Goal: Information Seeking & Learning: Understand process/instructions

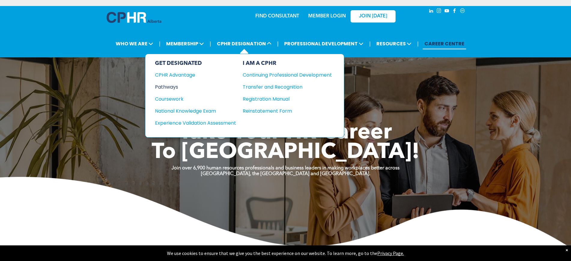
click at [173, 87] on div "Pathways" at bounding box center [191, 87] width 73 height 8
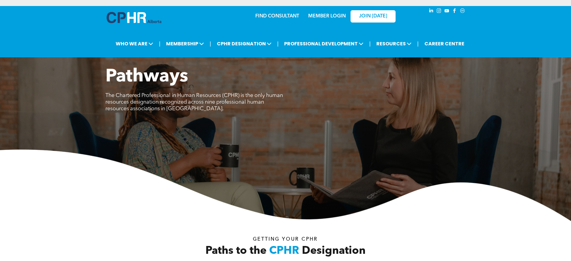
scroll to position [228, 0]
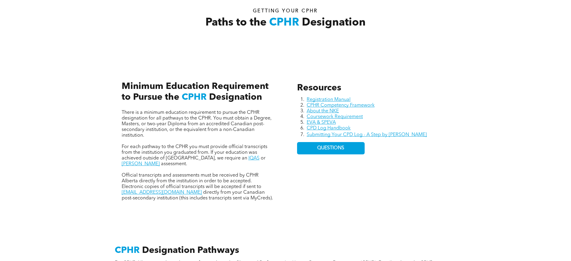
click at [395, 196] on div "Resources Registration Manual CPHR Competency Framework About the NKE Coursewor…" at bounding box center [373, 142] width 162 height 128
click at [356, 206] on div "Resources Registration Manual CPHR Competency Framework About the NKE Coursewor…" at bounding box center [285, 135] width 361 height 165
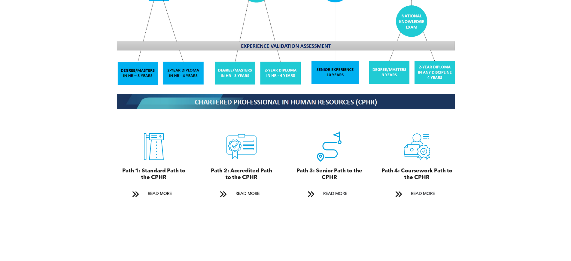
scroll to position [622, 0]
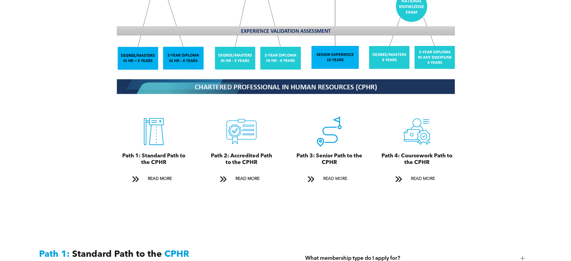
click at [326, 127] on icon "A black and white icon of a road with a pin on it." at bounding box center [329, 132] width 30 height 30
click at [334, 175] on span "READ MORE" at bounding box center [335, 178] width 28 height 11
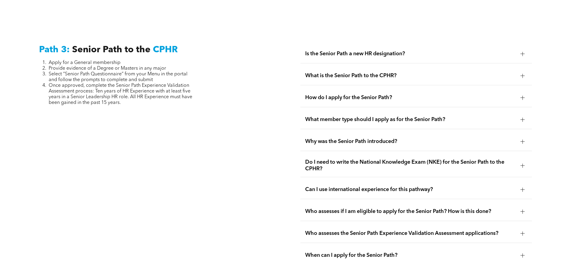
scroll to position [1510, 0]
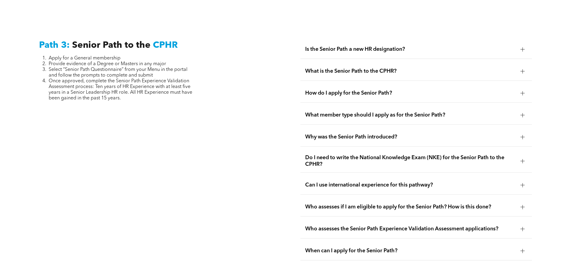
click at [365, 46] on span "Is the Senior Path a new HR designation?" at bounding box center [410, 49] width 211 height 7
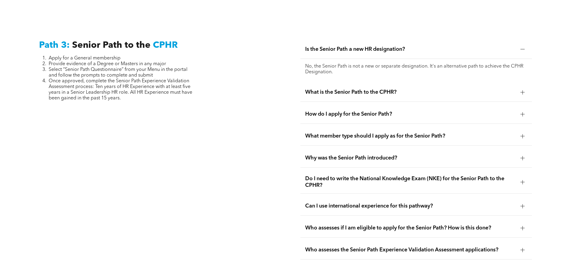
click at [330, 89] on span "What is the Senior Path to the CPHR?" at bounding box center [410, 92] width 211 height 7
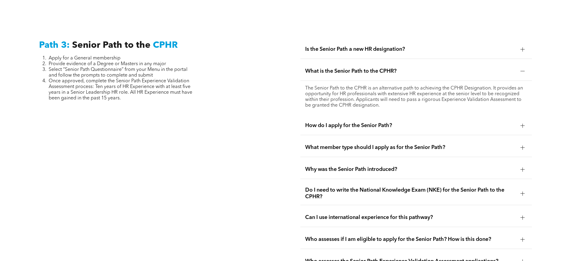
click at [365, 116] on div "How do I apply for the Senior Path?" at bounding box center [416, 125] width 232 height 19
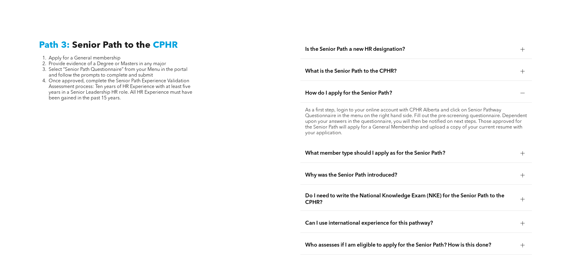
click at [353, 145] on div "What member type should I apply as for the Senior Path?" at bounding box center [416, 153] width 232 height 19
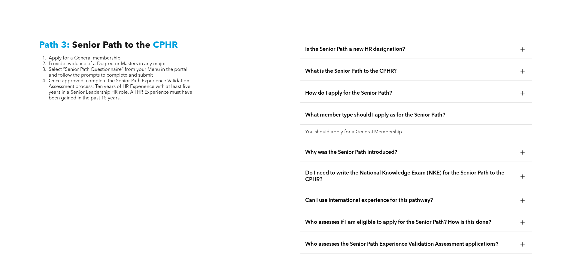
click at [355, 149] on span "Why was the Senior Path introduced?" at bounding box center [410, 152] width 211 height 7
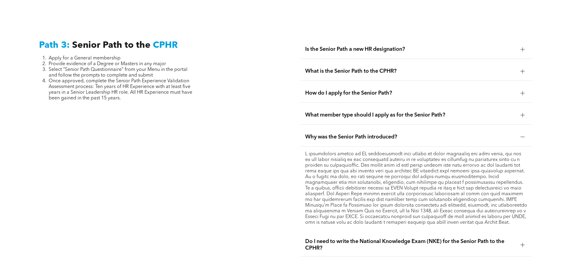
scroll to position [1738, 0]
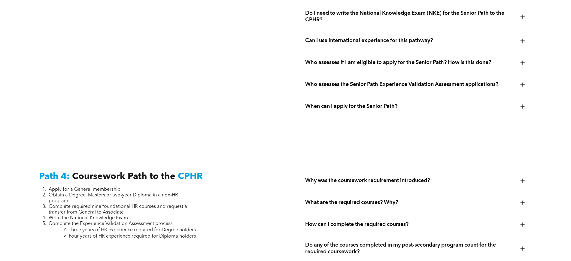
click at [442, 31] on div "Can I use international experience for this pathway?" at bounding box center [416, 40] width 232 height 19
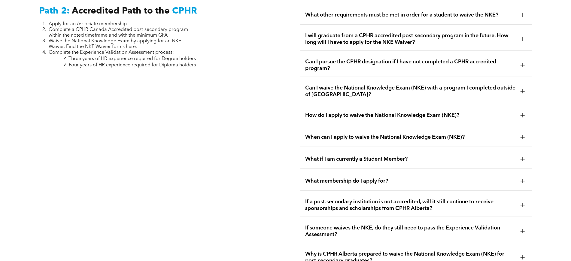
scroll to position [783, 0]
